Goal: Task Accomplishment & Management: Manage account settings

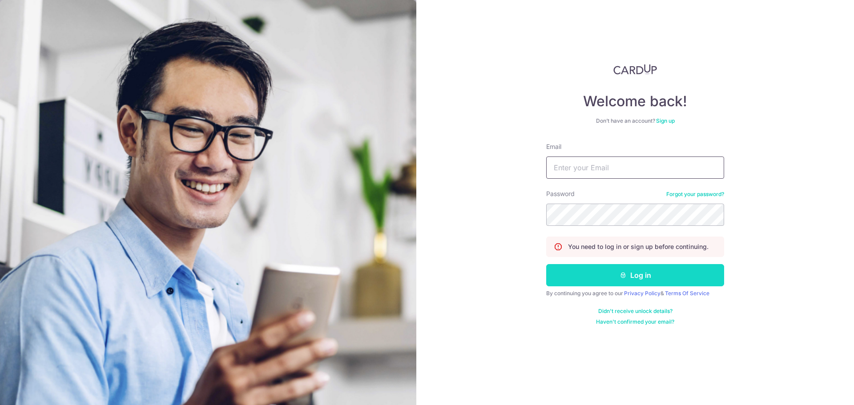
type input "[PERSON_NAME][EMAIL_ADDRESS][PERSON_NAME][DOMAIN_NAME]"
click at [575, 271] on button "Log in" at bounding box center [635, 275] width 178 height 22
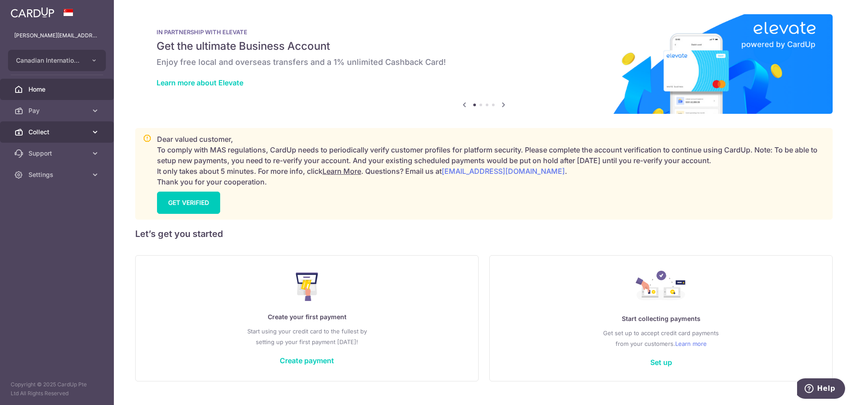
click at [45, 136] on body "felecia.yong@cis.edu.sg Canadian International School Pte Ltd Canadian Internat…" at bounding box center [427, 202] width 854 height 405
click at [32, 126] on link "Collect" at bounding box center [57, 131] width 114 height 21
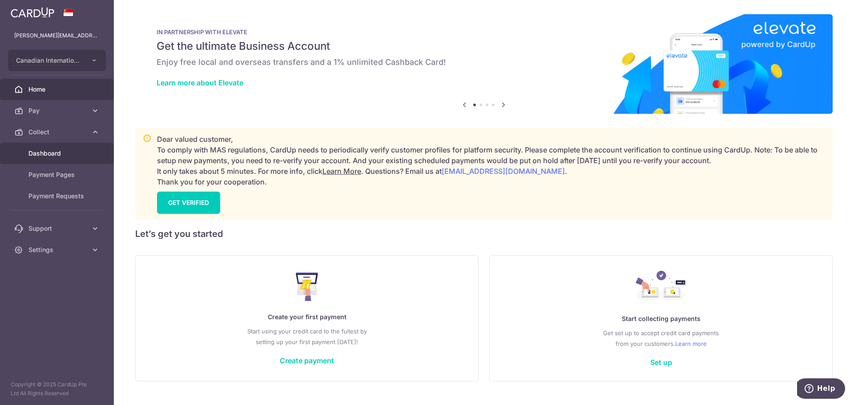
click at [35, 147] on link "Dashboard" at bounding box center [57, 153] width 114 height 21
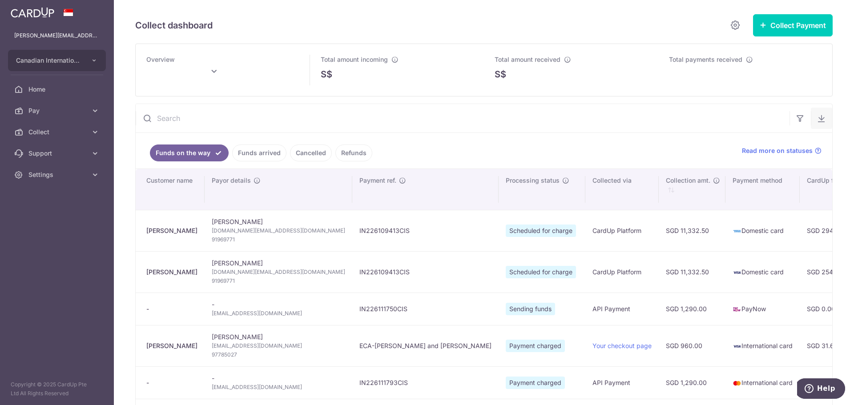
click at [818, 120] on icon "button" at bounding box center [821, 118] width 9 height 9
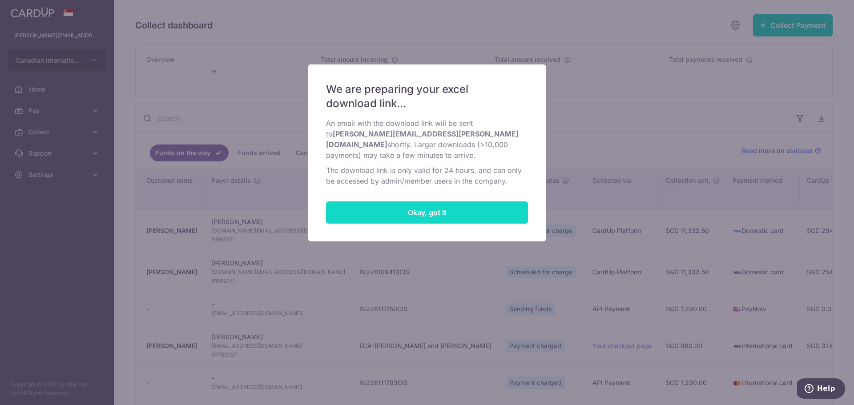
click at [372, 203] on button "Okay, got it" at bounding box center [427, 212] width 202 height 22
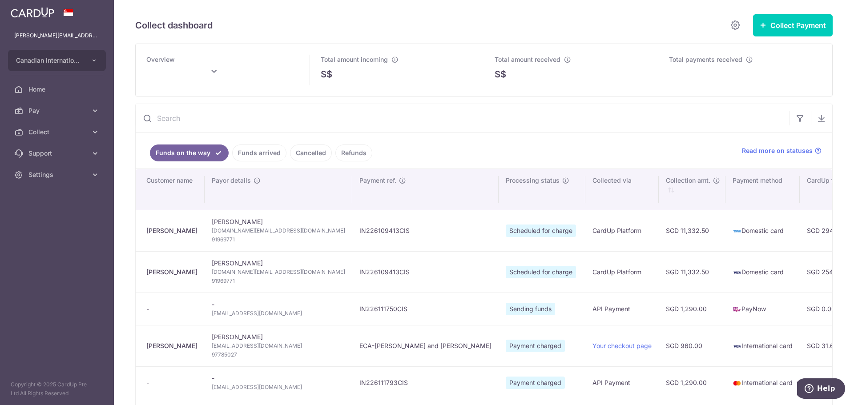
type input "August 2025"
